Goal: Information Seeking & Learning: Learn about a topic

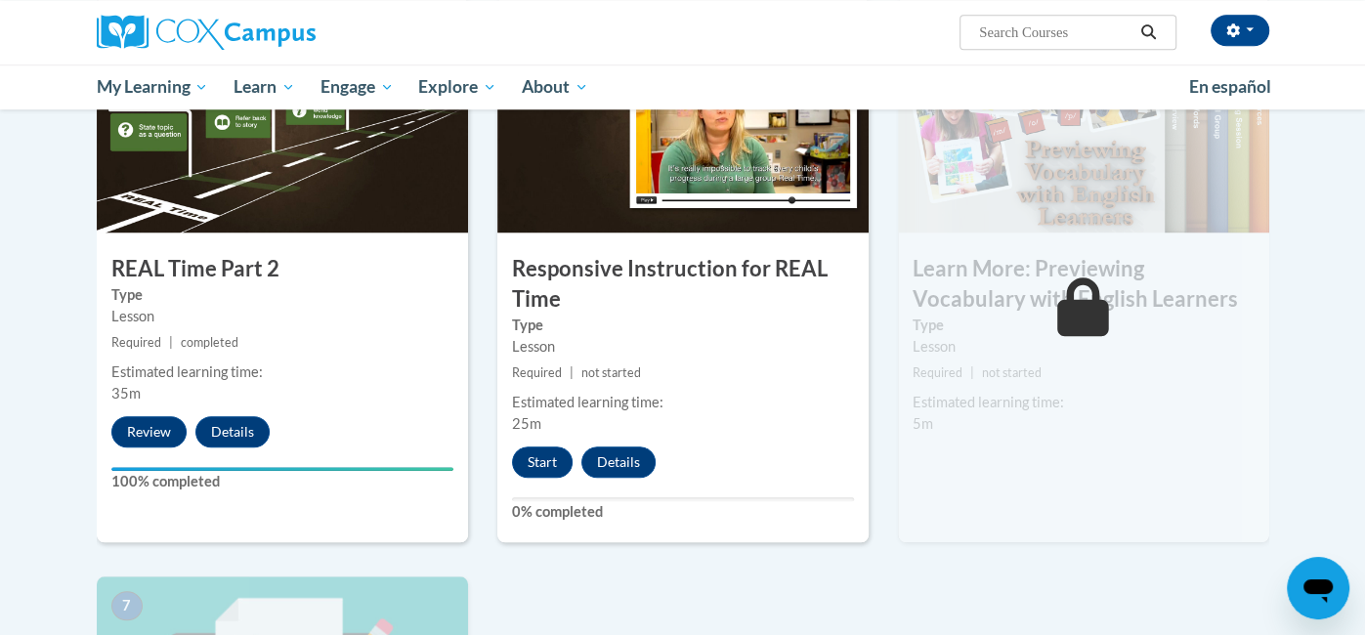
scroll to position [1047, 0]
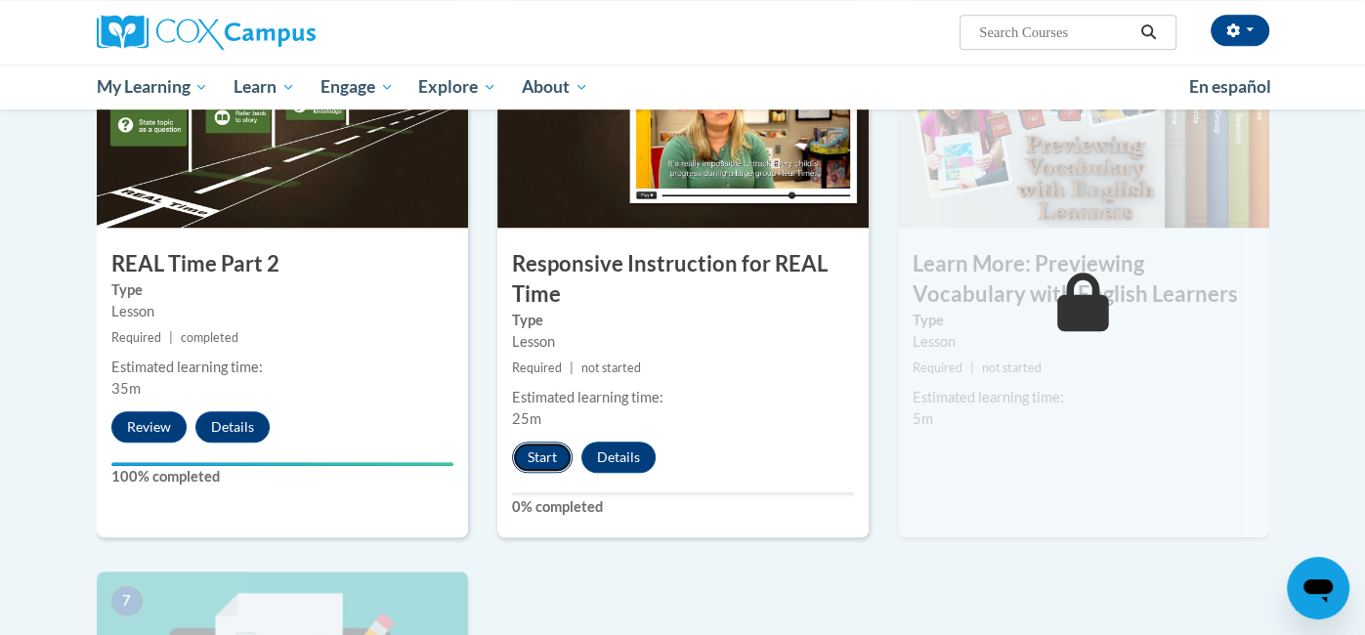
click at [542, 453] on button "Start" at bounding box center [542, 457] width 61 height 31
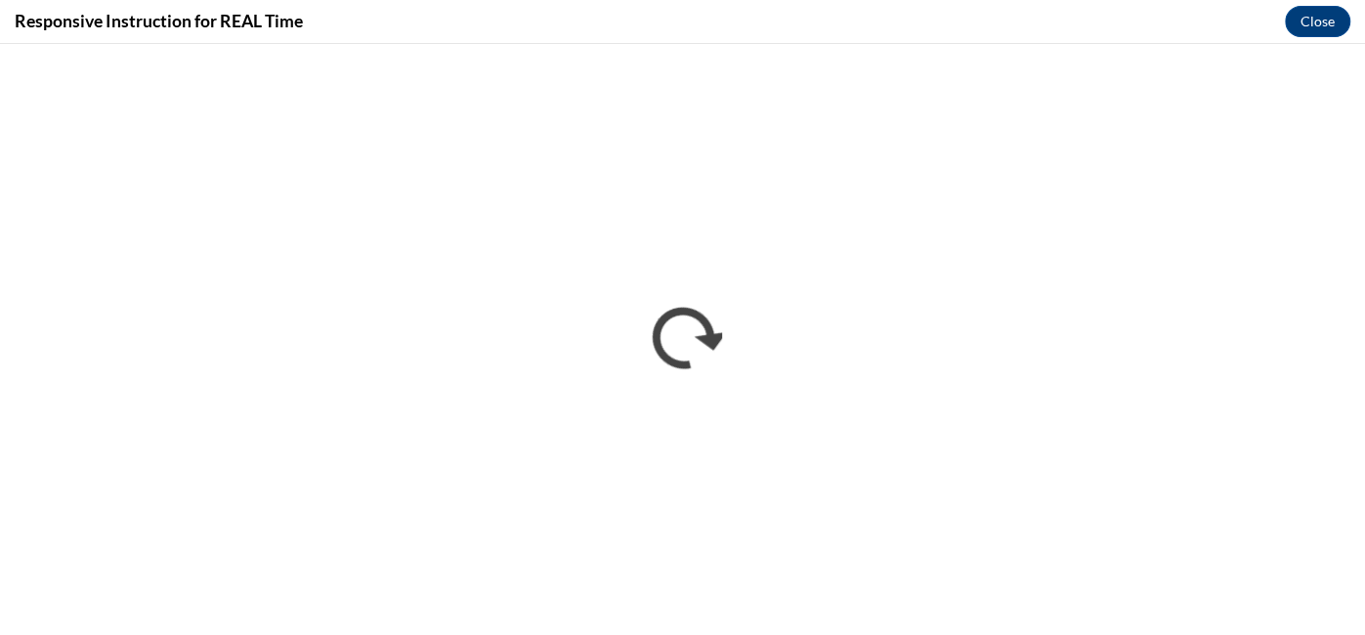
scroll to position [0, 0]
